Goal: Transaction & Acquisition: Purchase product/service

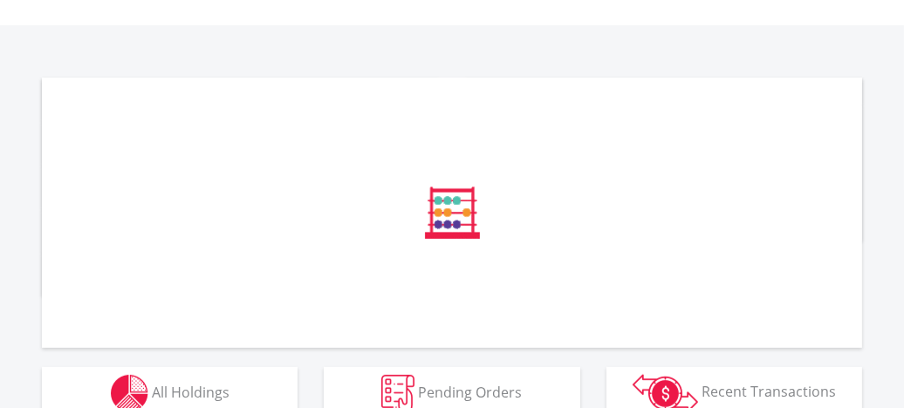
scroll to position [573, 0]
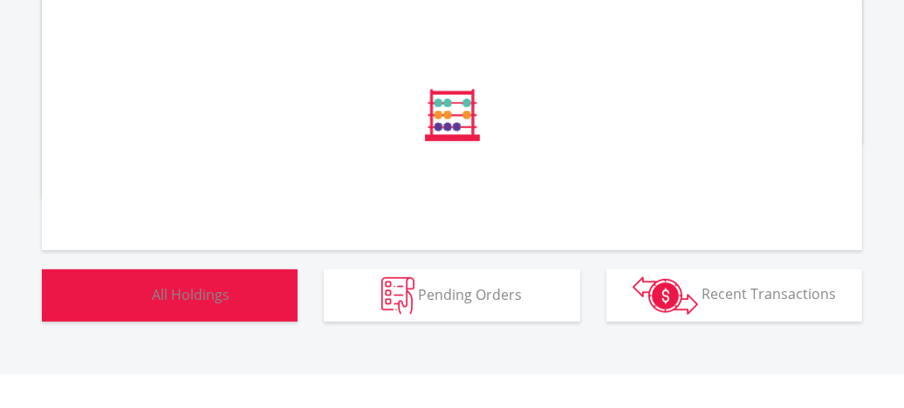
click at [209, 289] on span "All Holdings" at bounding box center [191, 294] width 78 height 19
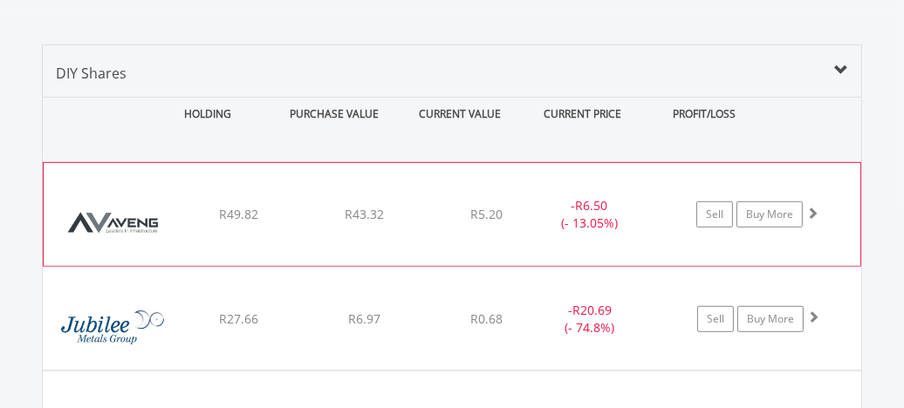
scroll to position [1120, 0]
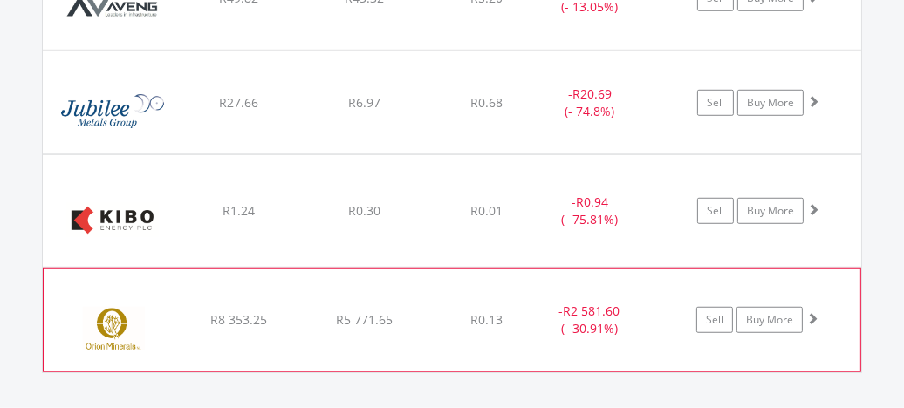
click at [115, 293] on img at bounding box center [113, 329] width 122 height 77
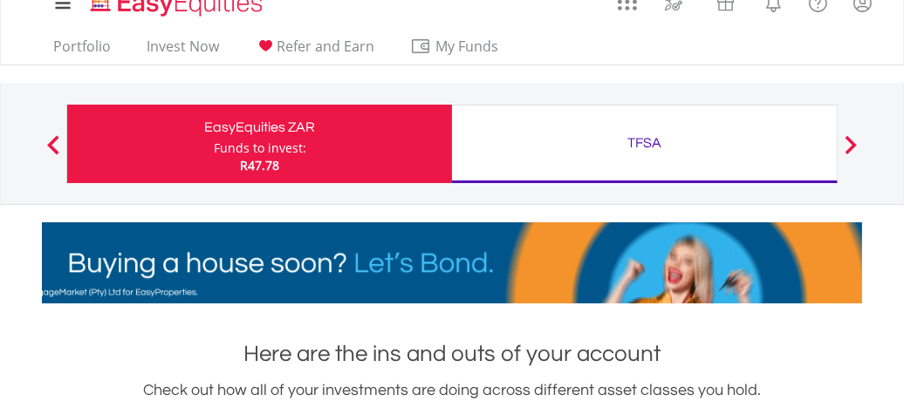
scroll to position [0, 0]
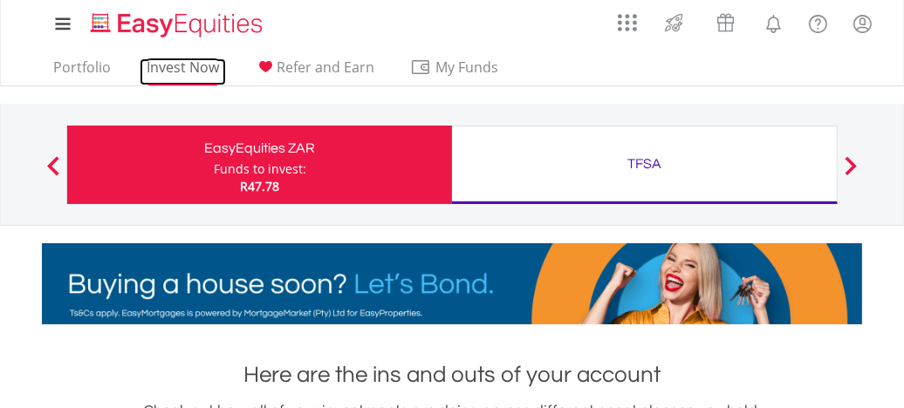
click at [192, 73] on link "Invest Now" at bounding box center [183, 71] width 86 height 27
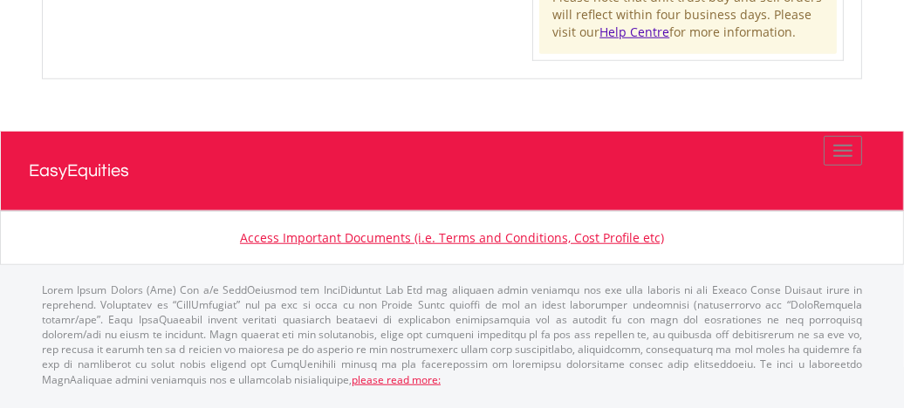
scroll to position [1058, 0]
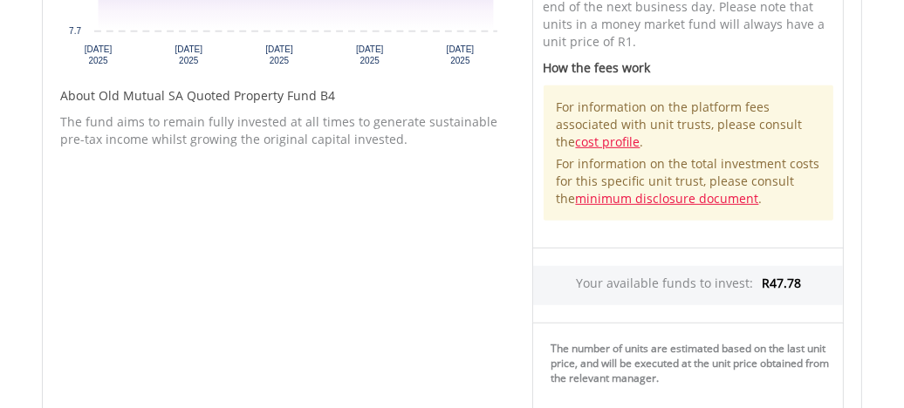
scroll to position [1232, 0]
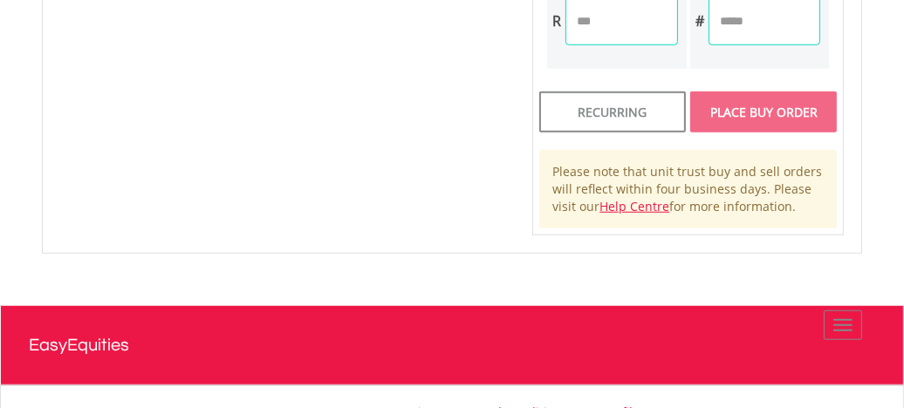
click at [785, 119] on div "Place Buy Order" at bounding box center [763, 112] width 147 height 40
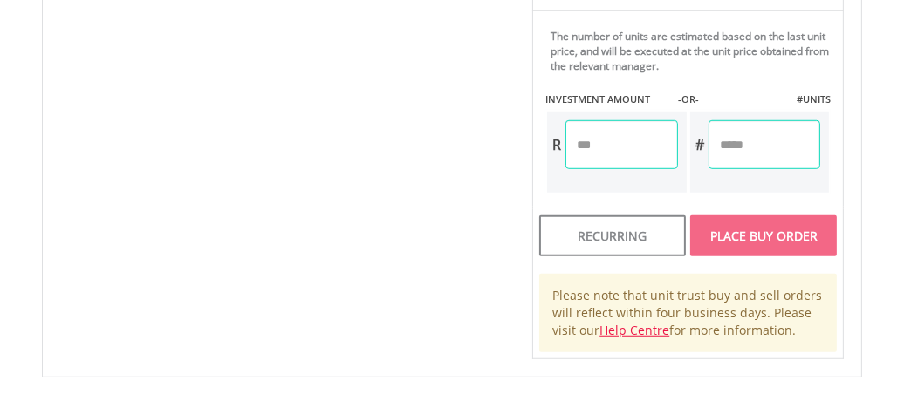
scroll to position [970, 0]
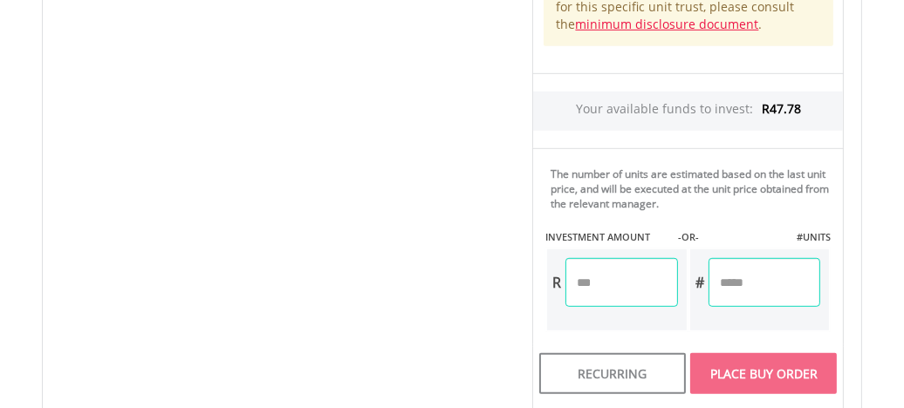
click at [749, 279] on input "number" at bounding box center [765, 282] width 112 height 49
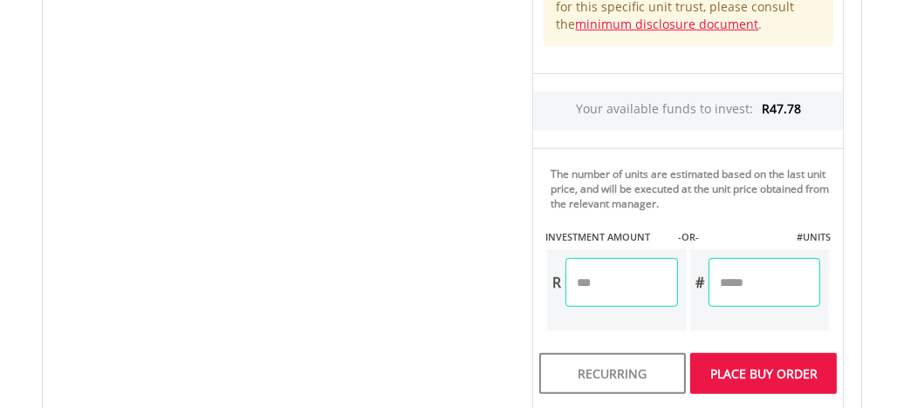
type input "*"
click at [625, 280] on div "Unit Price R8.17 How the Pricing Works Unit trusts use forward pricing. The pri…" at bounding box center [688, 41] width 338 height 914
type input "*****"
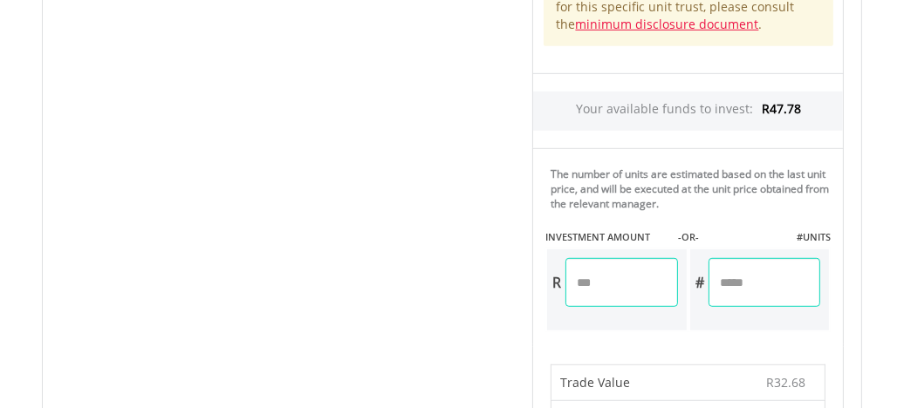
scroll to position [1407, 0]
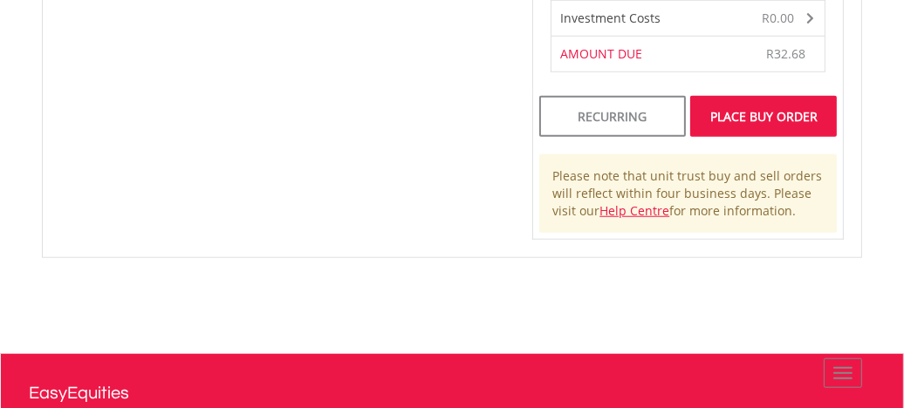
click at [755, 116] on div "Place Buy Order" at bounding box center [763, 116] width 147 height 40
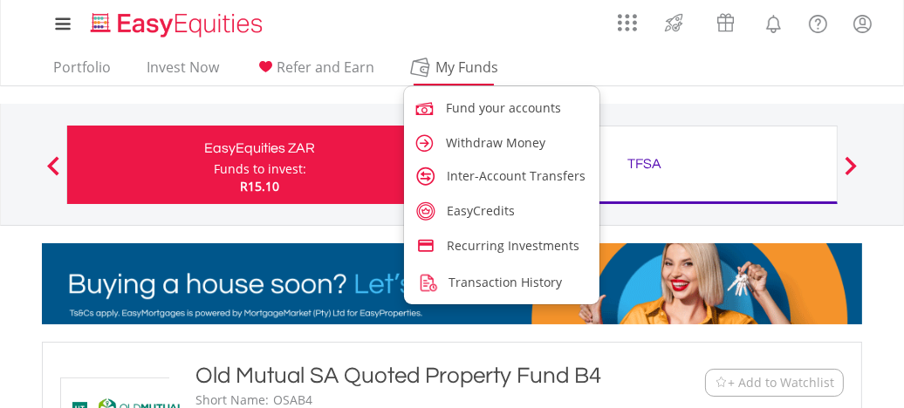
click at [465, 64] on span "My Funds" at bounding box center [467, 67] width 114 height 23
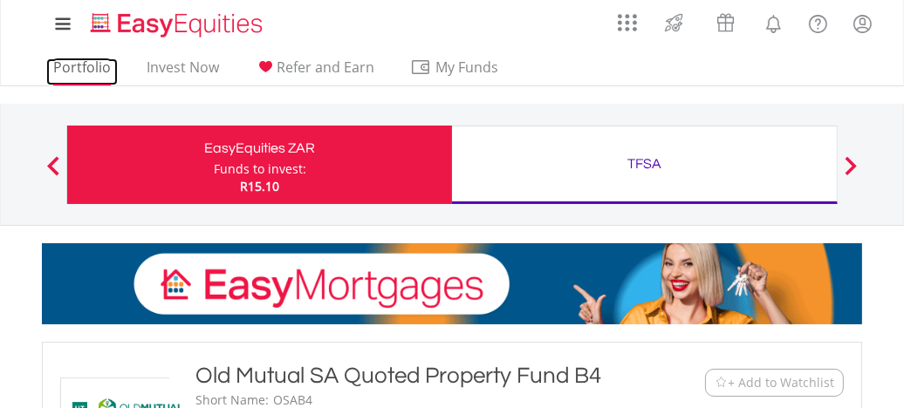
click at [85, 65] on link "Portfolio" at bounding box center [82, 71] width 72 height 27
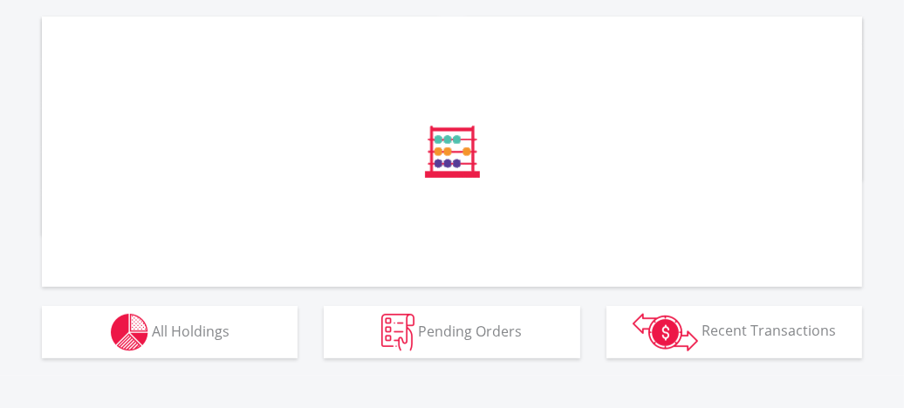
scroll to position [573, 0]
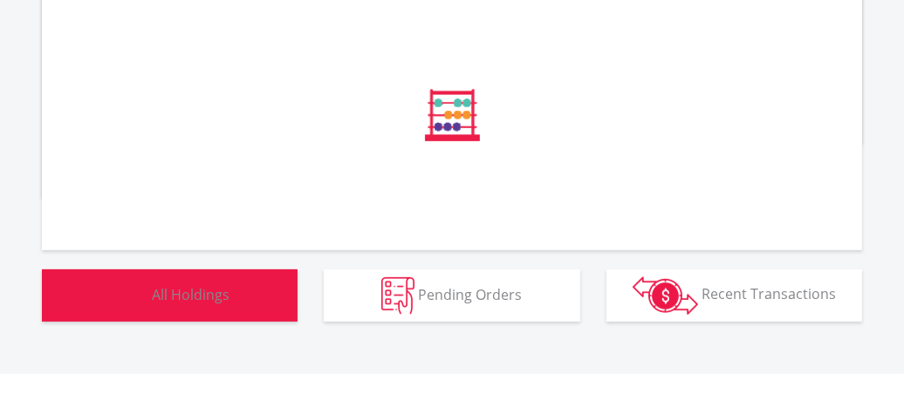
click at [218, 290] on span "All Holdings" at bounding box center [191, 294] width 78 height 19
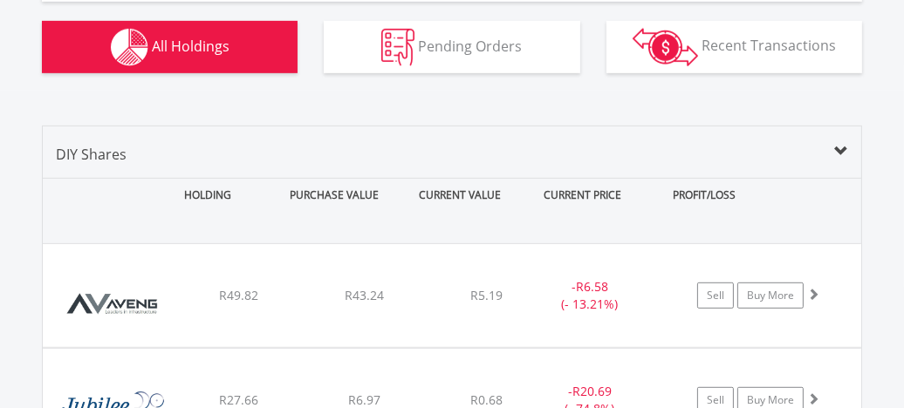
scroll to position [698, 0]
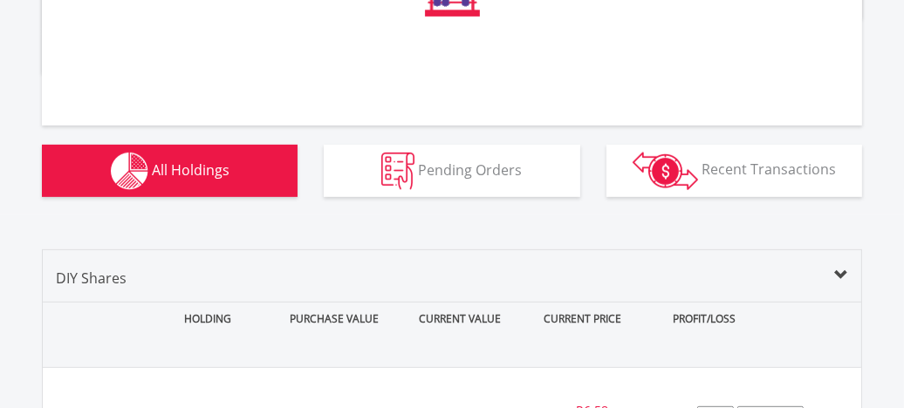
click at [209, 173] on span "All Holdings" at bounding box center [191, 169] width 78 height 19
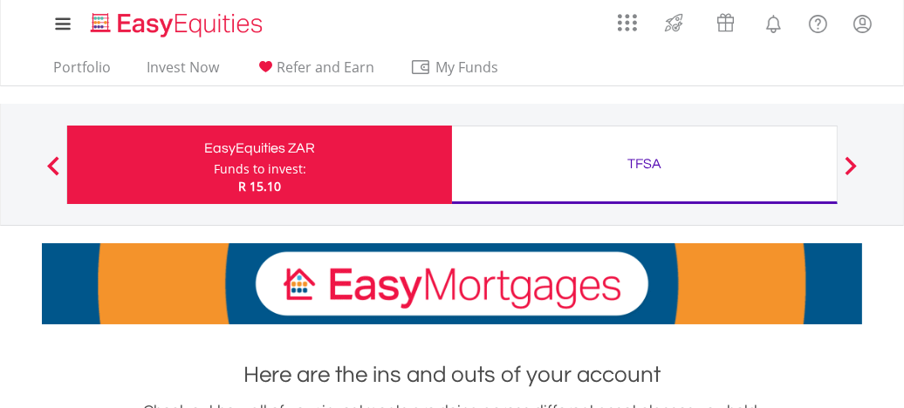
scroll to position [167, 273]
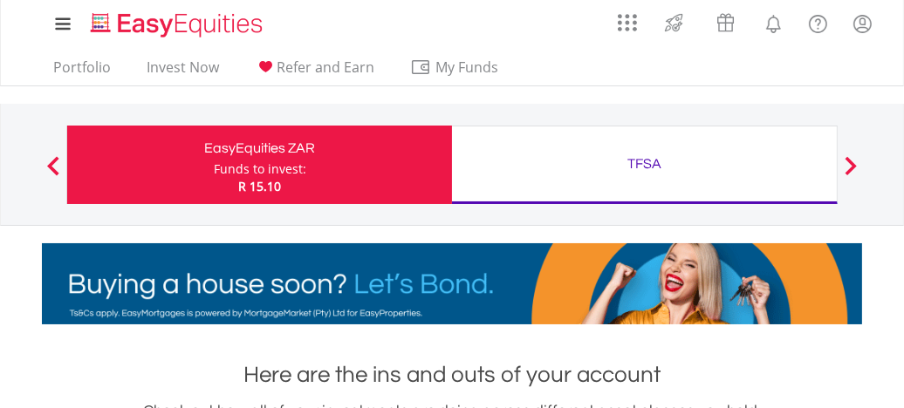
click at [646, 154] on div "TFSA" at bounding box center [645, 164] width 364 height 24
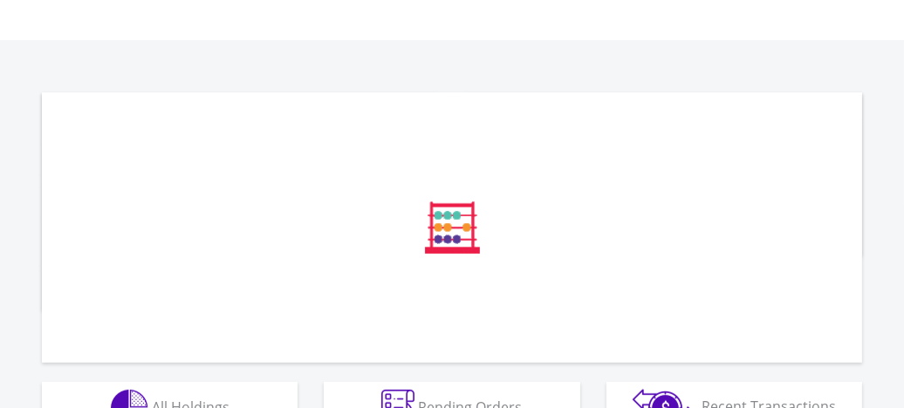
scroll to position [573, 0]
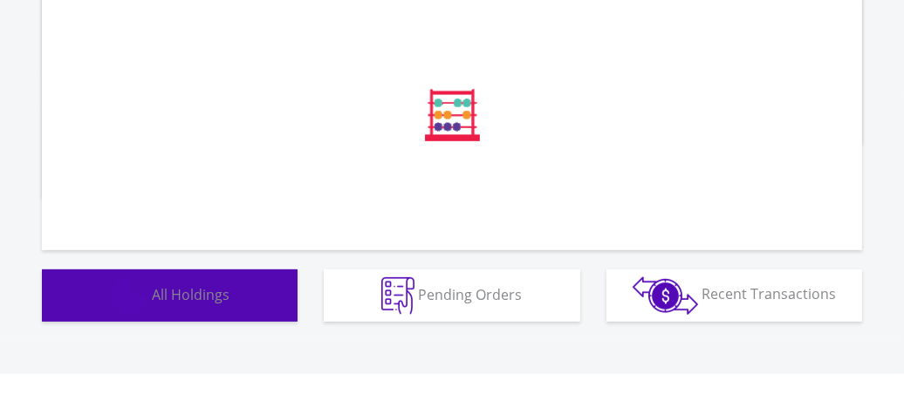
click at [220, 292] on span "All Holdings" at bounding box center [191, 294] width 78 height 19
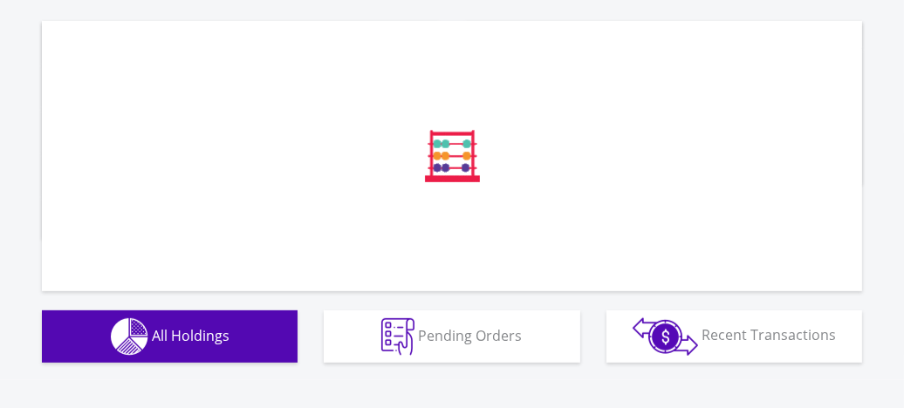
scroll to position [634, 0]
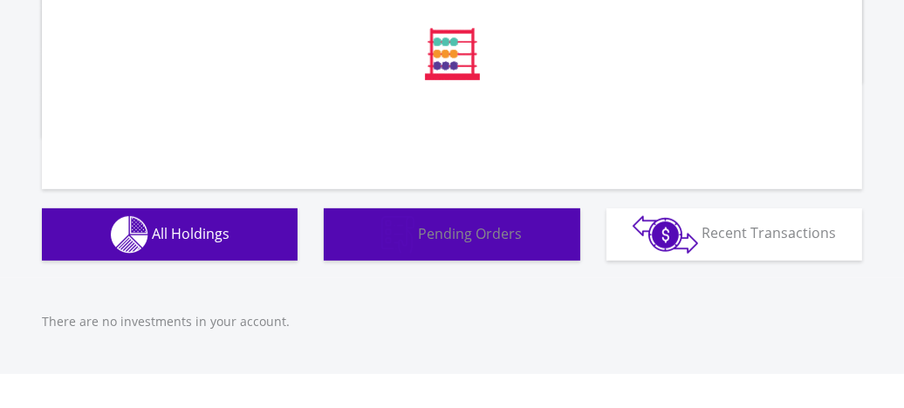
click at [478, 232] on span "Pending Orders" at bounding box center [470, 232] width 104 height 19
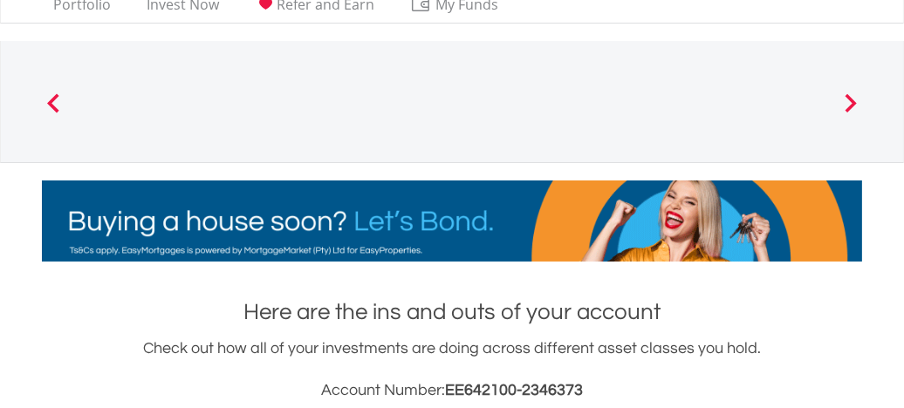
scroll to position [0, 0]
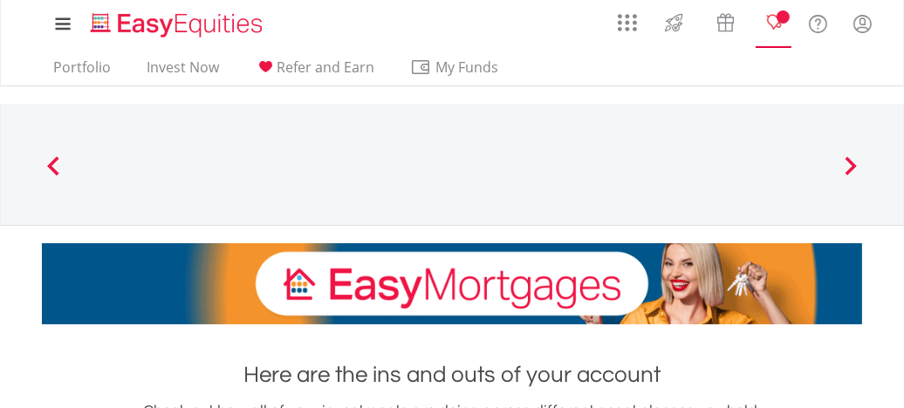
click at [782, 20] on span "Notifications" at bounding box center [783, 16] width 13 height 13
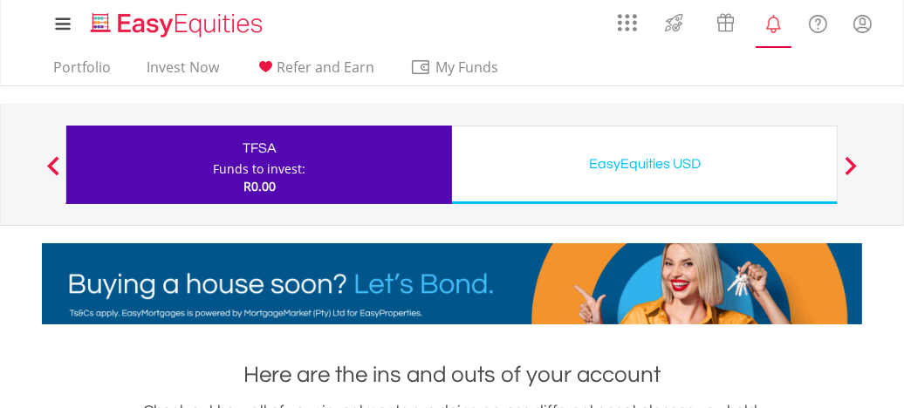
click at [288, 187] on div "R0.00" at bounding box center [259, 186] width 93 height 17
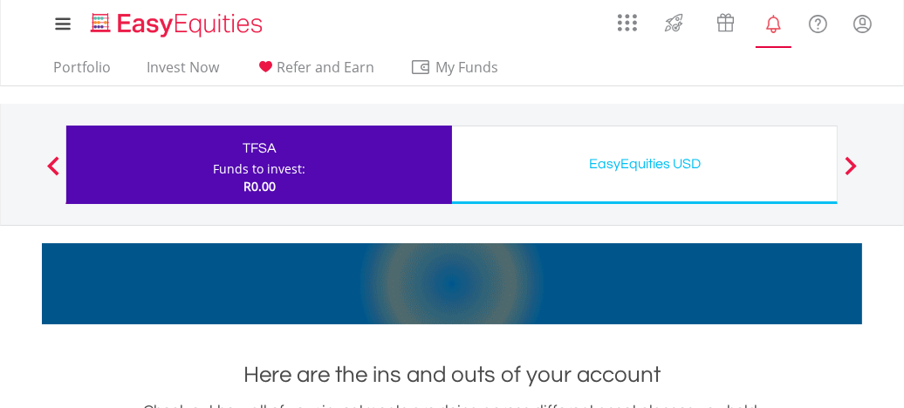
scroll to position [167, 273]
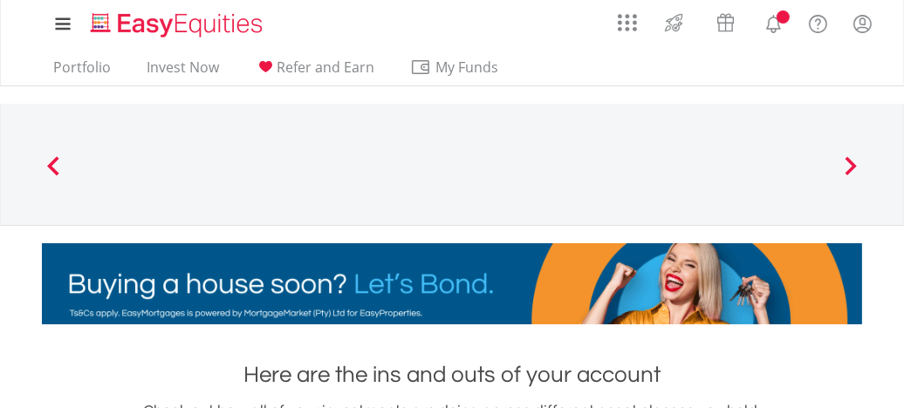
click at [56, 167] on span at bounding box center [53, 165] width 12 height 19
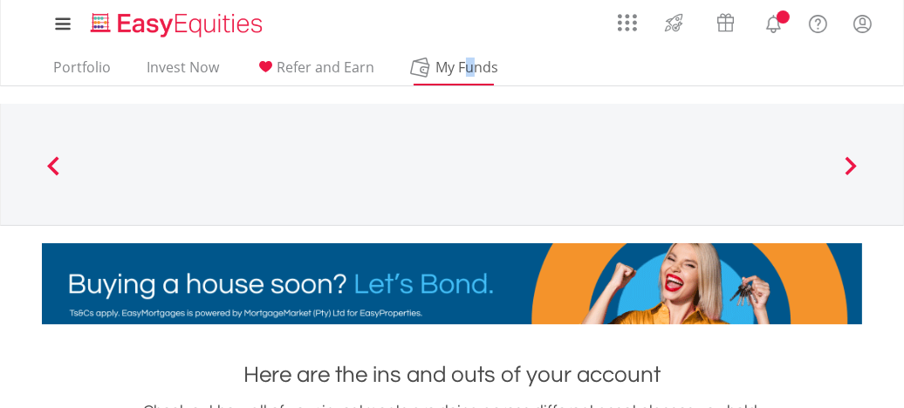
click at [469, 66] on span "My Funds" at bounding box center [467, 67] width 114 height 23
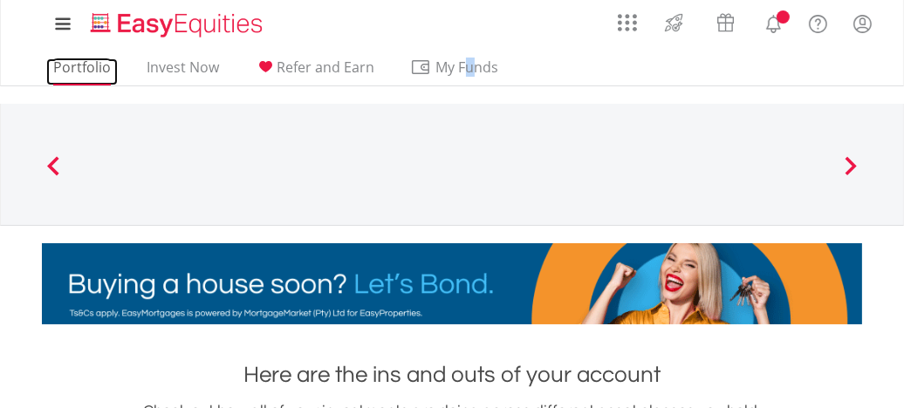
click at [78, 65] on link "Portfolio" at bounding box center [82, 71] width 72 height 27
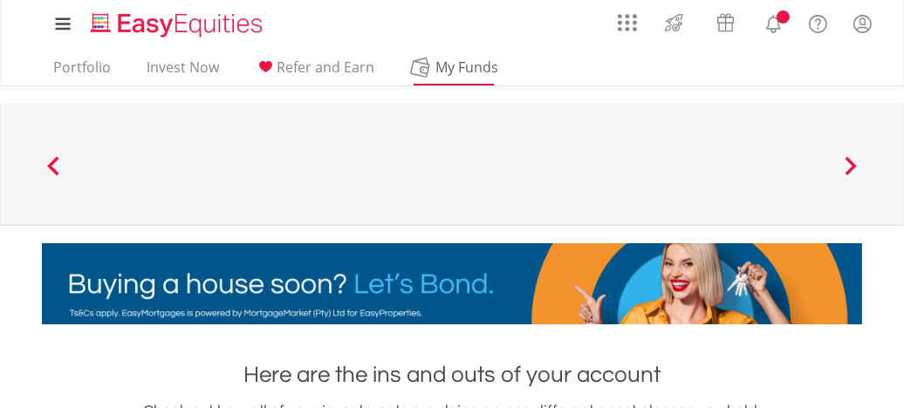
click at [483, 72] on span "My Funds" at bounding box center [467, 67] width 114 height 23
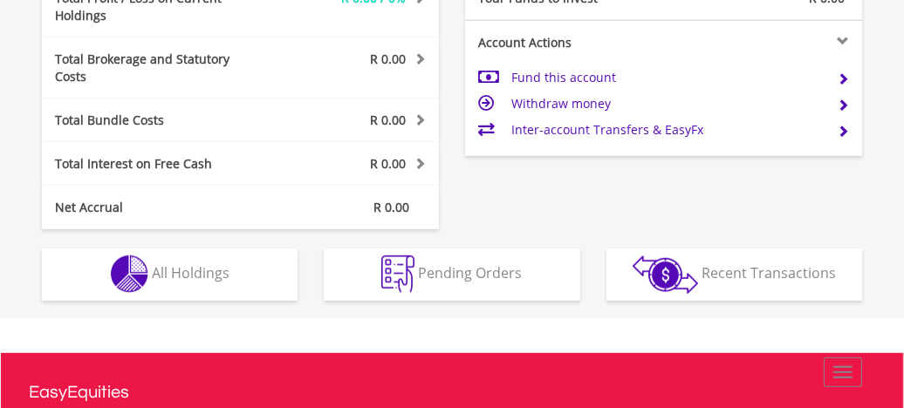
scroll to position [977, 0]
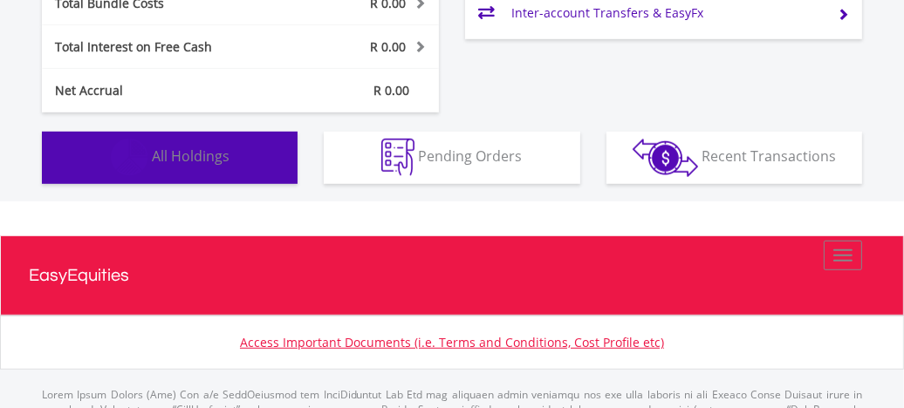
click at [208, 147] on span "All Holdings" at bounding box center [191, 156] width 78 height 19
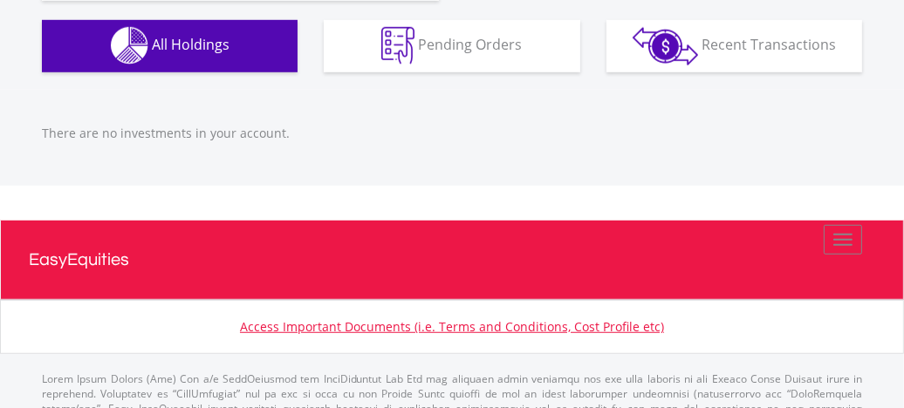
scroll to position [989, 0]
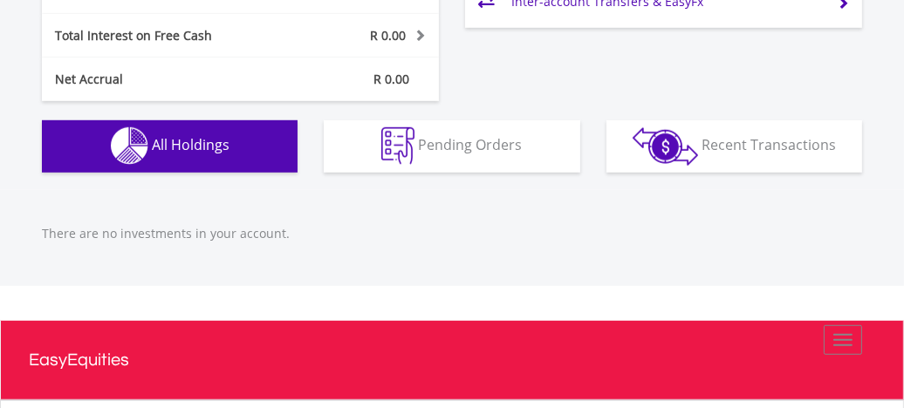
click at [232, 128] on button "Holdings All Holdings" at bounding box center [170, 146] width 256 height 52
